Goal: Task Accomplishment & Management: Use online tool/utility

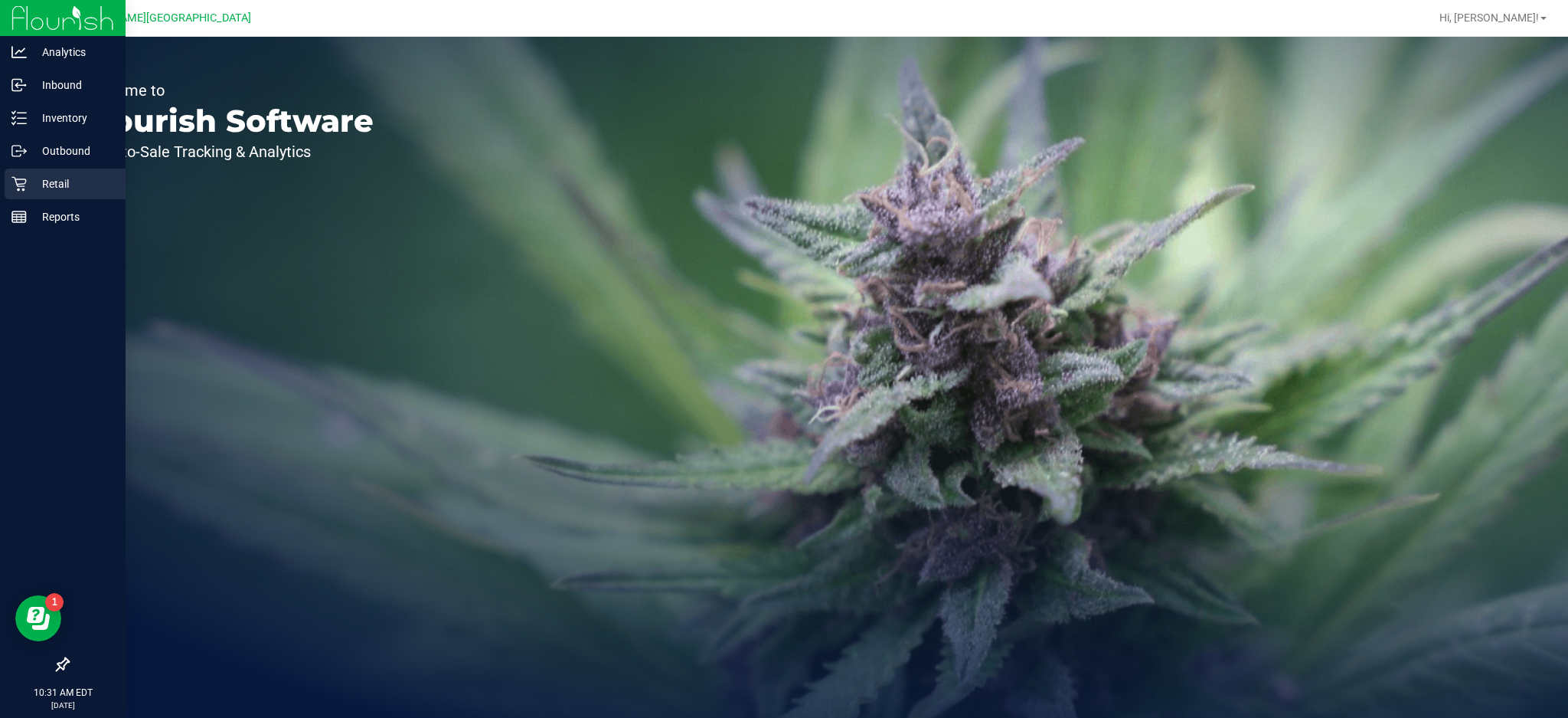
click at [34, 181] on p "Retail" at bounding box center [73, 183] width 92 height 18
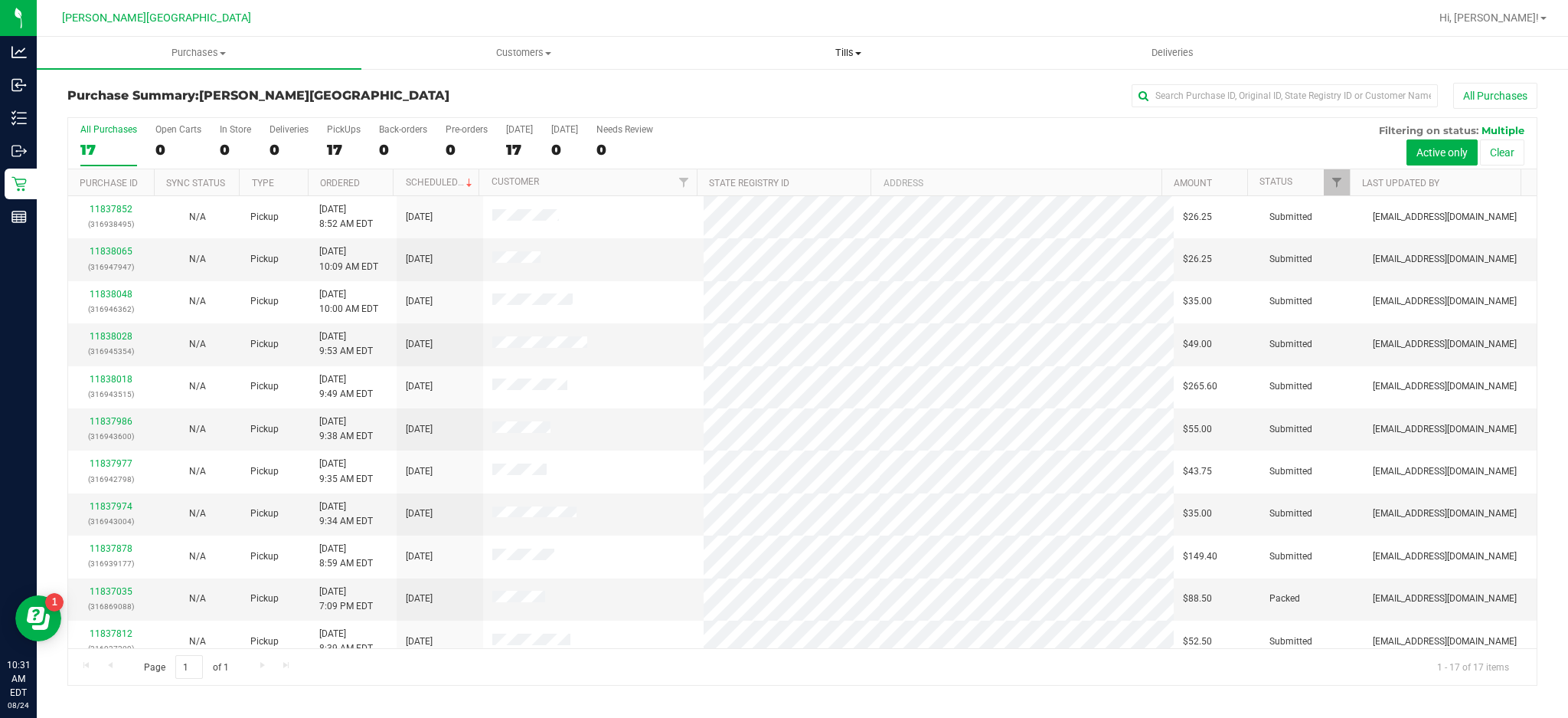
click at [843, 43] on uib-tab-heading "Tills Manage tills Reconcile e-payments" at bounding box center [849, 52] width 323 height 30
click at [751, 92] on span "Manage tills" at bounding box center [738, 92] width 103 height 13
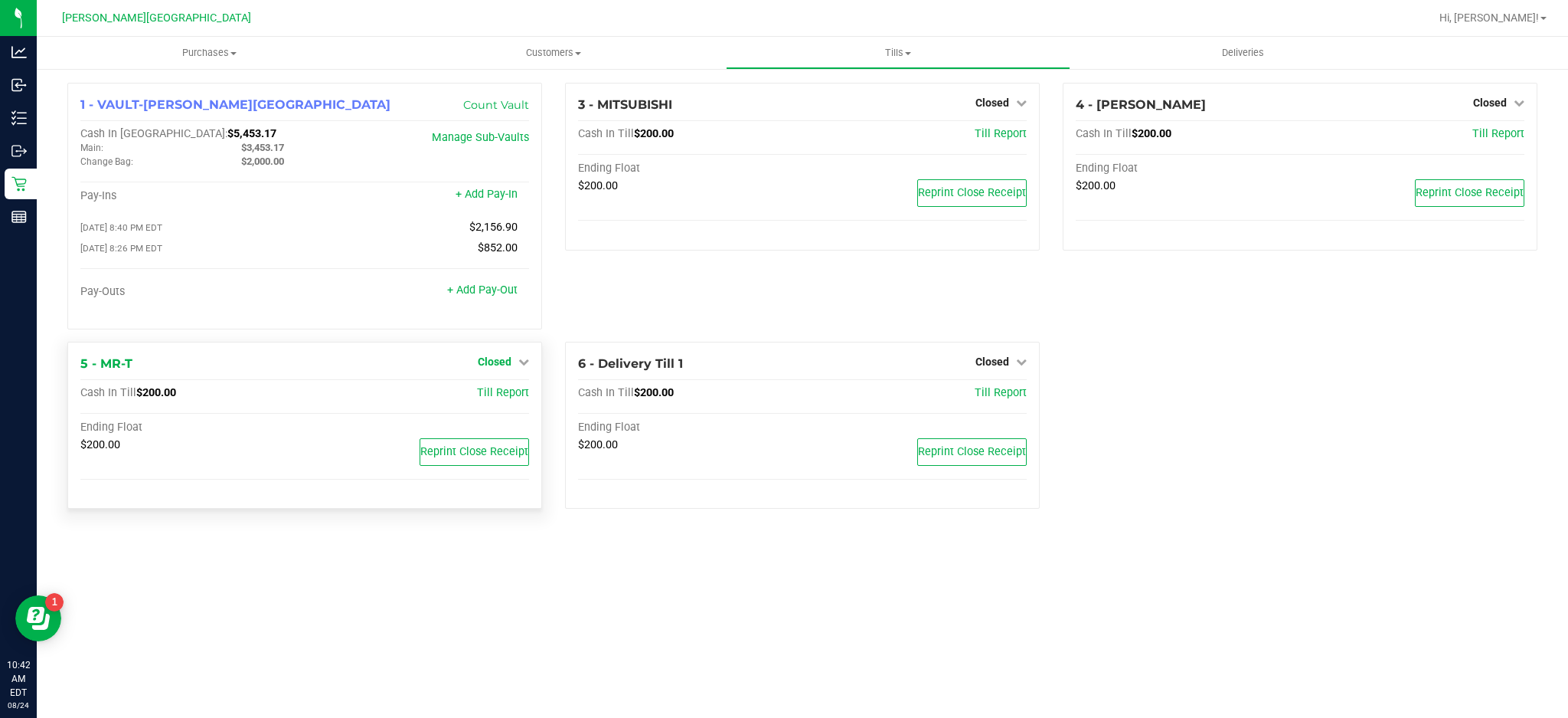
click at [510, 368] on span "Closed" at bounding box center [494, 362] width 34 height 12
click at [505, 399] on link "Open Till" at bounding box center [494, 393] width 41 height 12
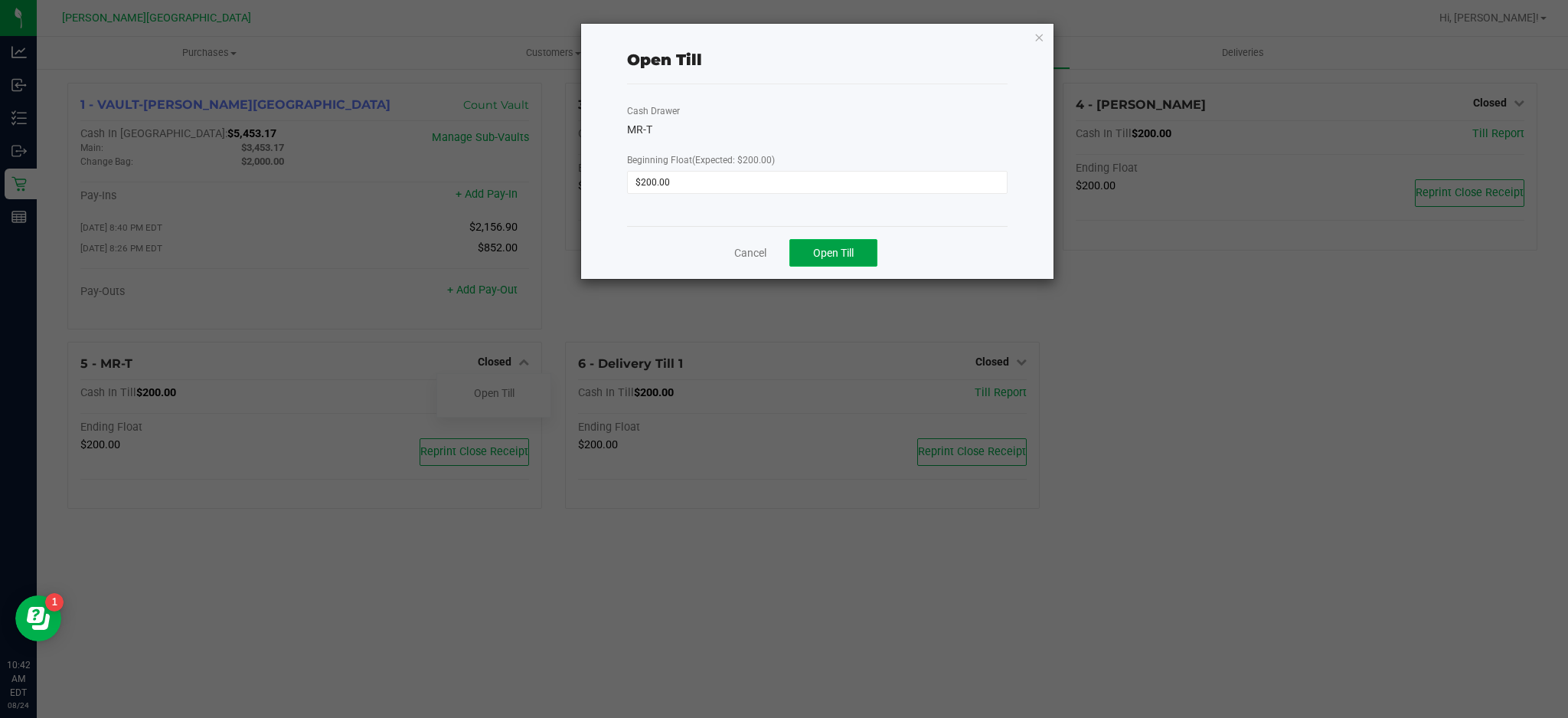
click at [856, 259] on button "Open Till" at bounding box center [834, 253] width 88 height 28
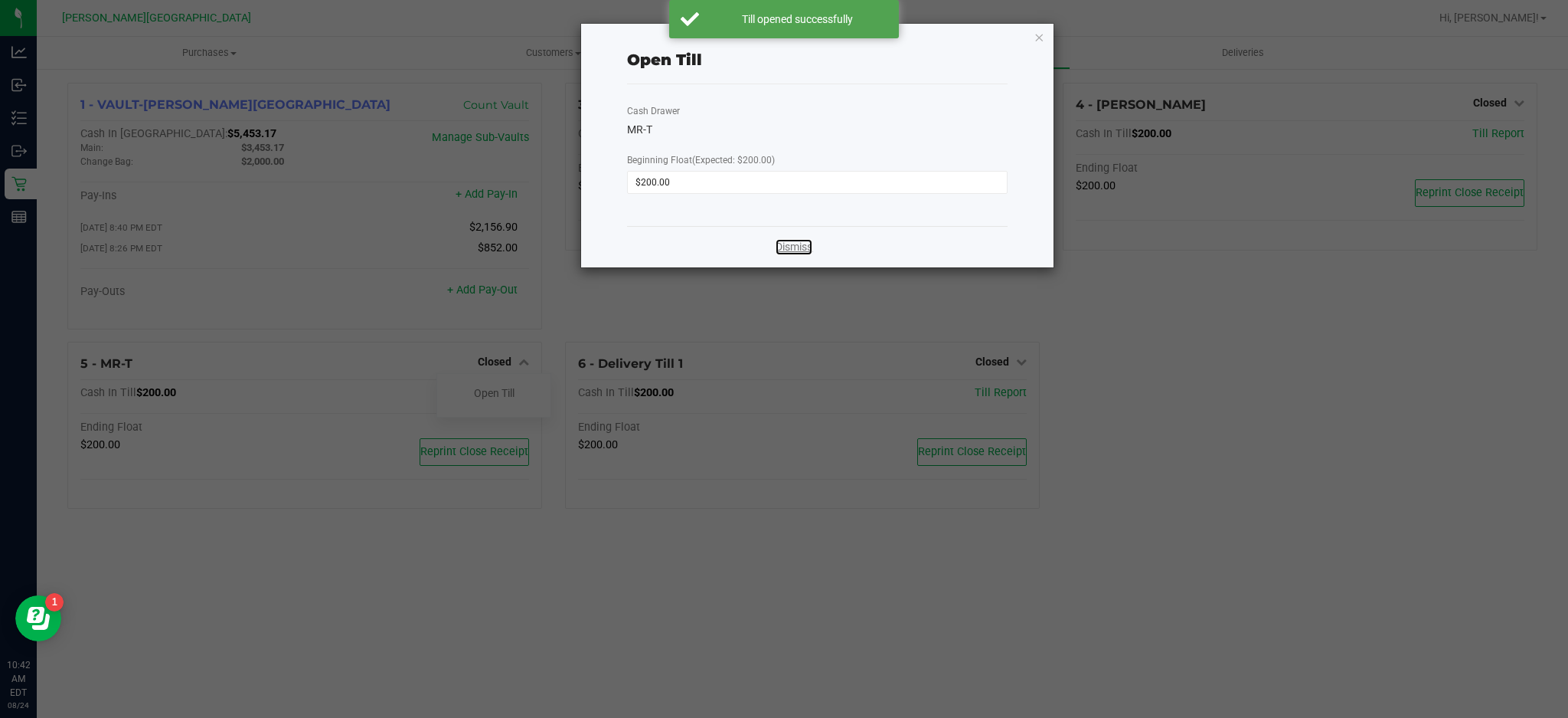
click at [798, 251] on link "Dismiss" at bounding box center [794, 247] width 36 height 16
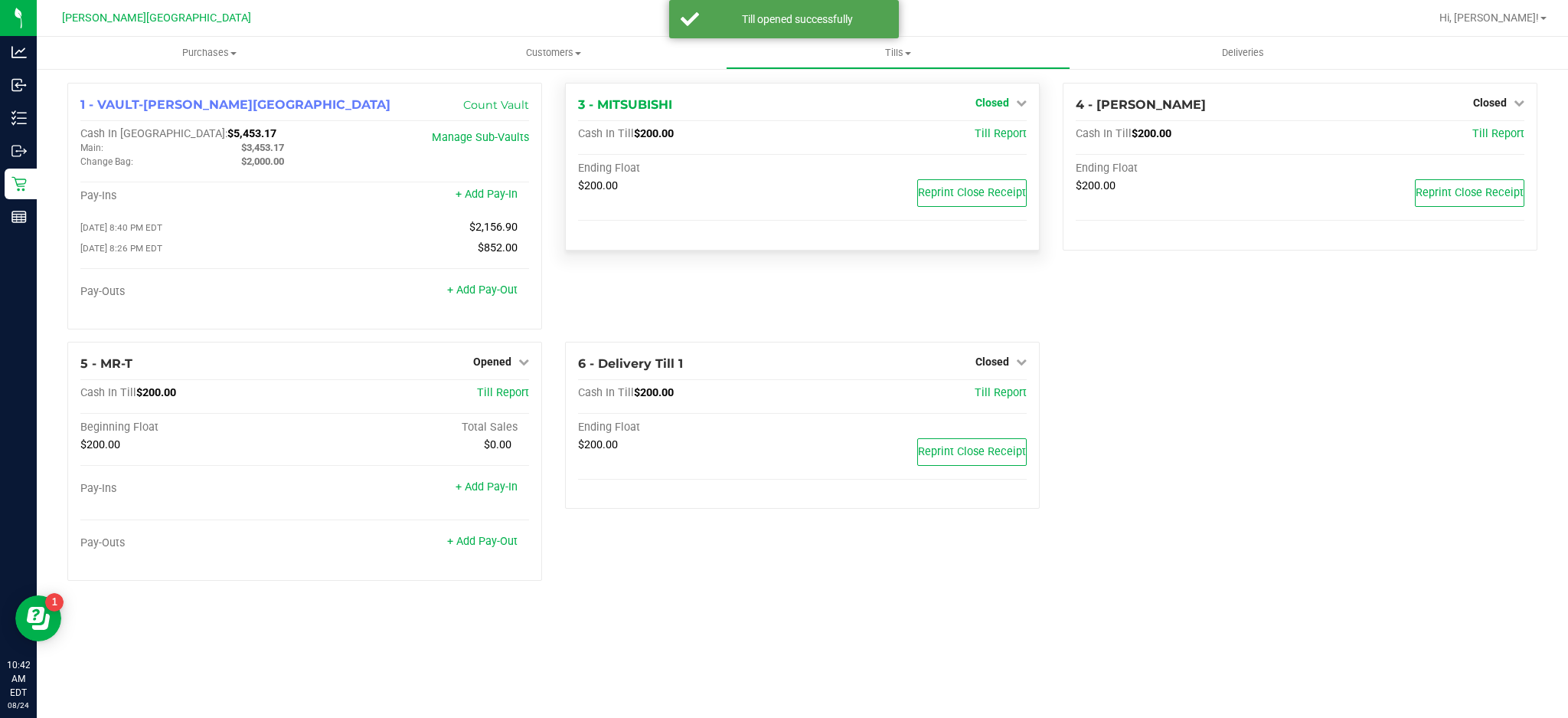
click at [994, 98] on span "Closed" at bounding box center [992, 102] width 34 height 12
click at [994, 130] on link "Open Till" at bounding box center [992, 134] width 41 height 12
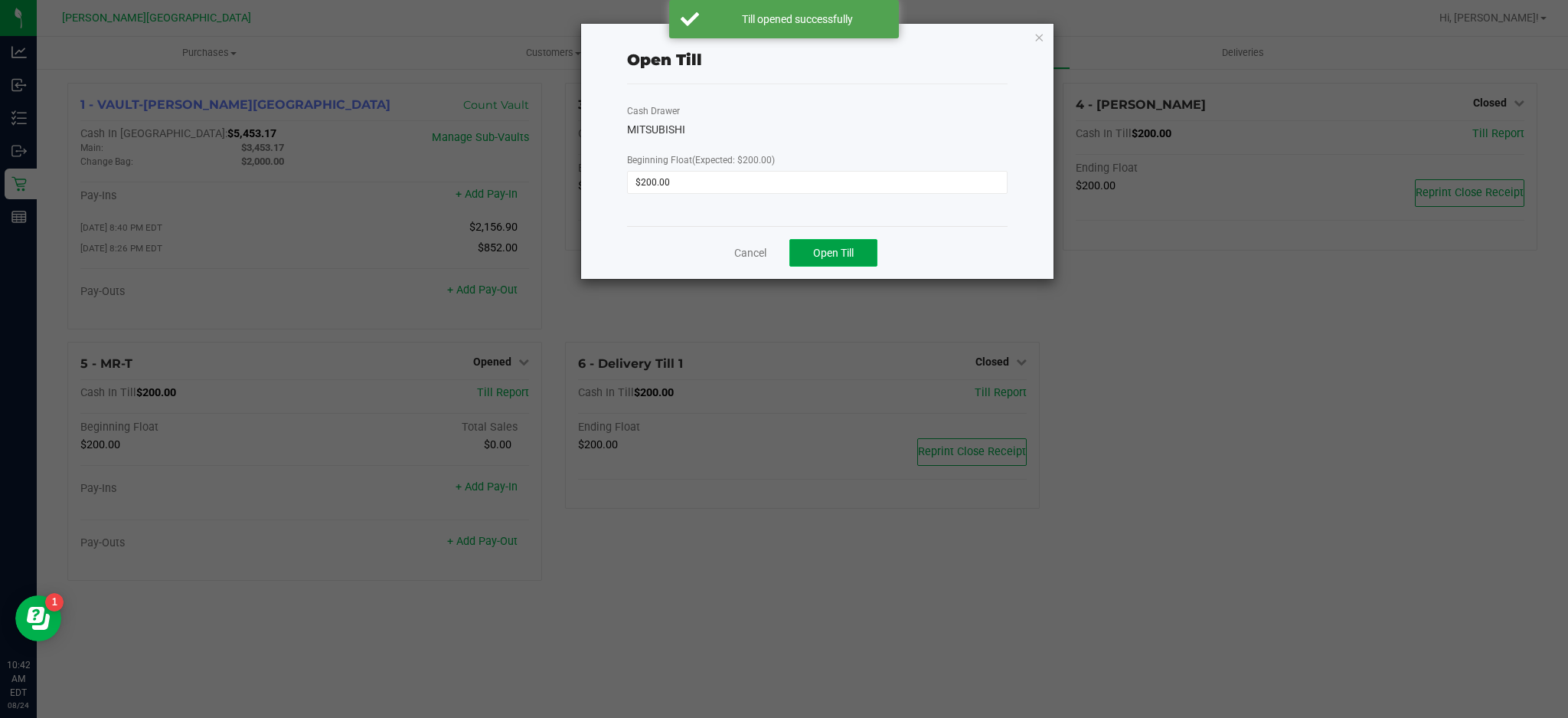
click at [821, 261] on button "Open Till" at bounding box center [834, 253] width 88 height 28
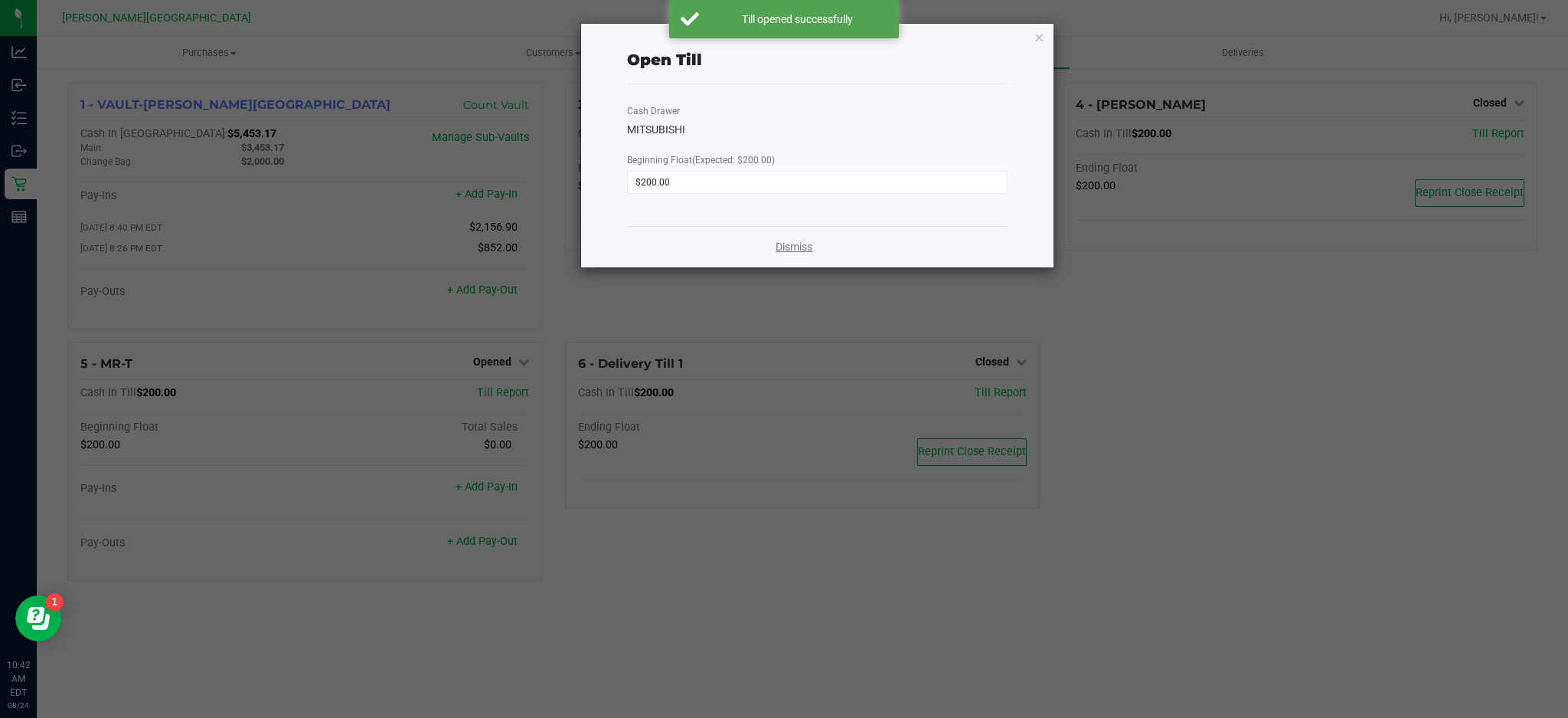
click at [807, 242] on link "Dismiss" at bounding box center [794, 247] width 36 height 16
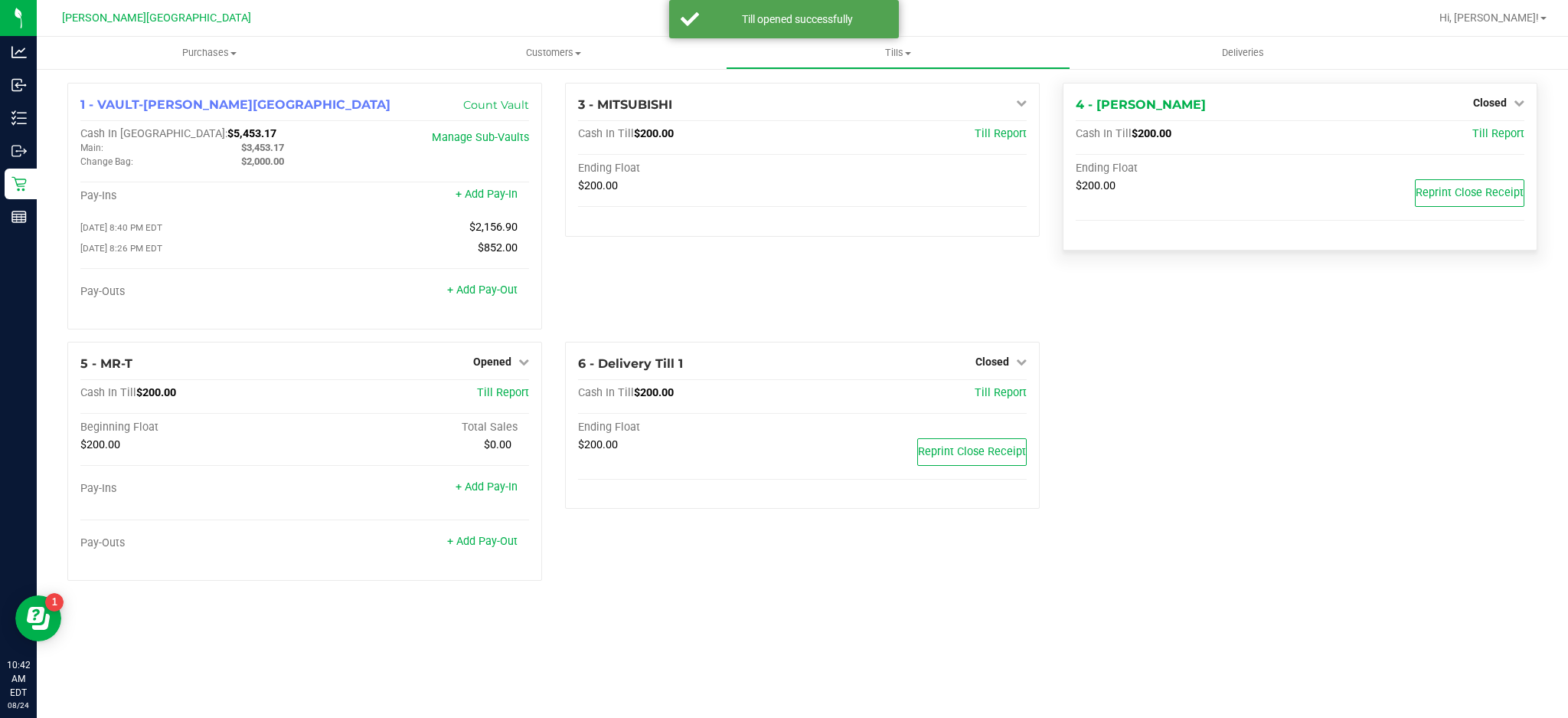
click at [1515, 95] on div "Closed" at bounding box center [1499, 102] width 51 height 18
click at [1507, 114] on div "4 - [PERSON_NAME] Closed Open Till" at bounding box center [1300, 104] width 449 height 18
click at [1507, 102] on link "Closed" at bounding box center [1499, 102] width 51 height 12
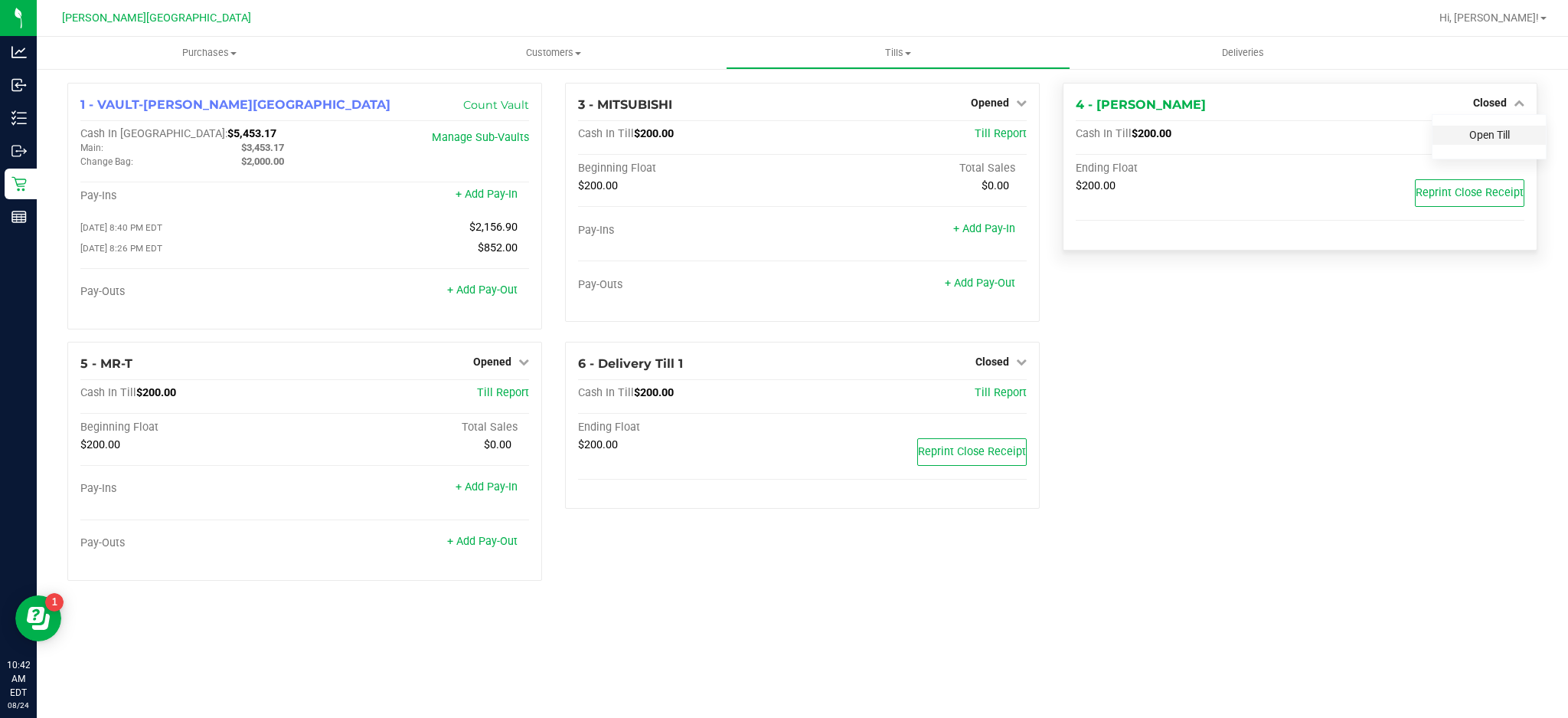
click at [1487, 135] on link "Open Till" at bounding box center [1489, 134] width 41 height 12
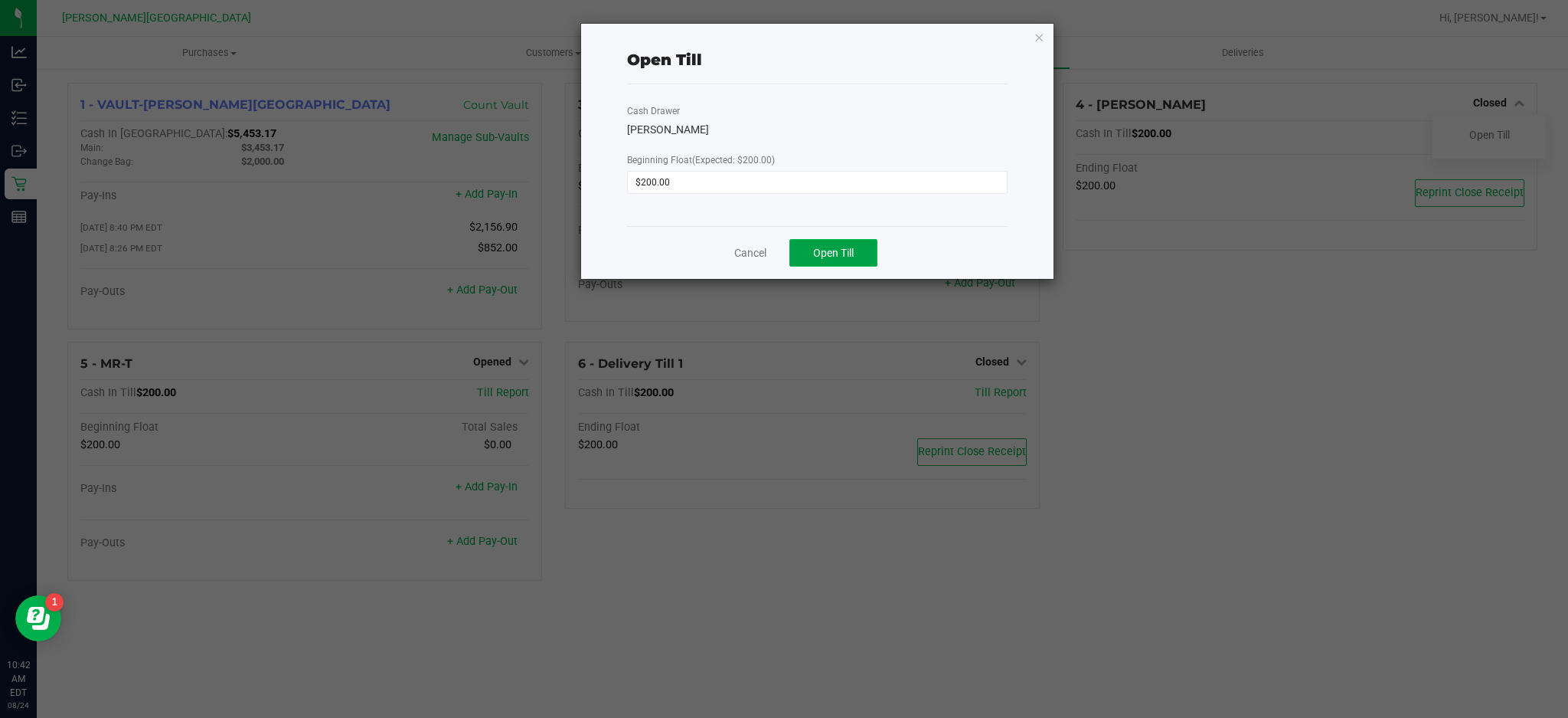
click at [844, 245] on button "Open Till" at bounding box center [834, 253] width 88 height 28
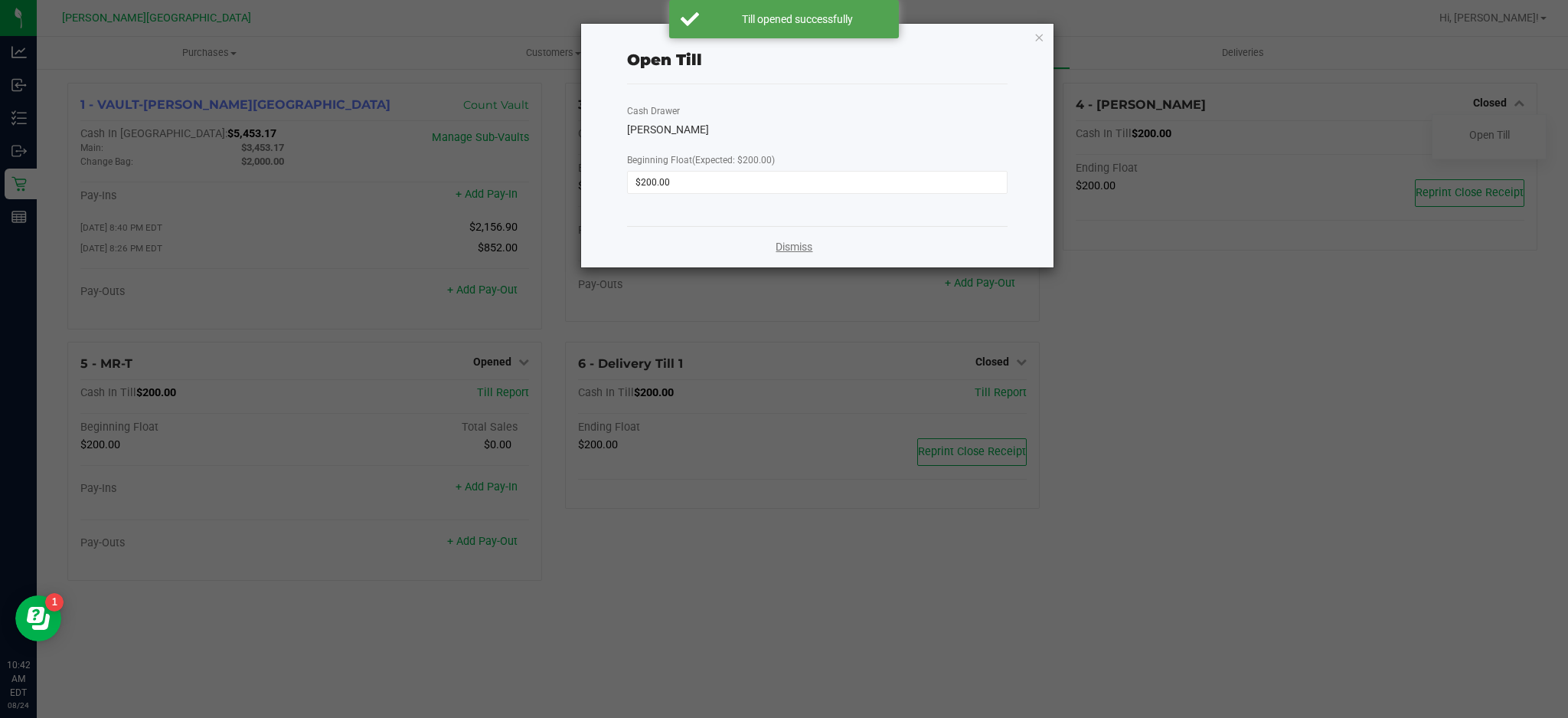
click at [806, 243] on link "Dismiss" at bounding box center [794, 247] width 36 height 16
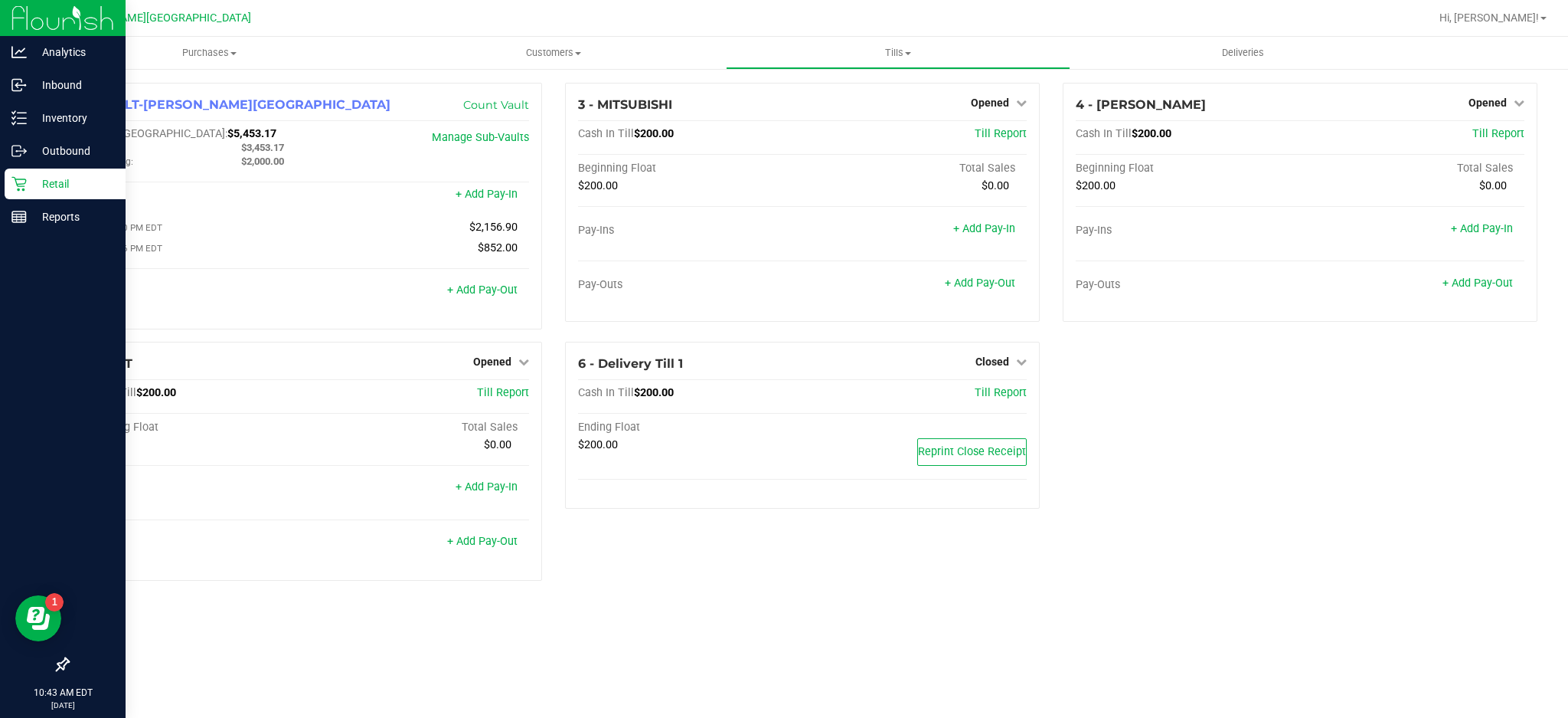
click at [55, 190] on p "Retail" at bounding box center [73, 183] width 92 height 18
